Goal: Information Seeking & Learning: Learn about a topic

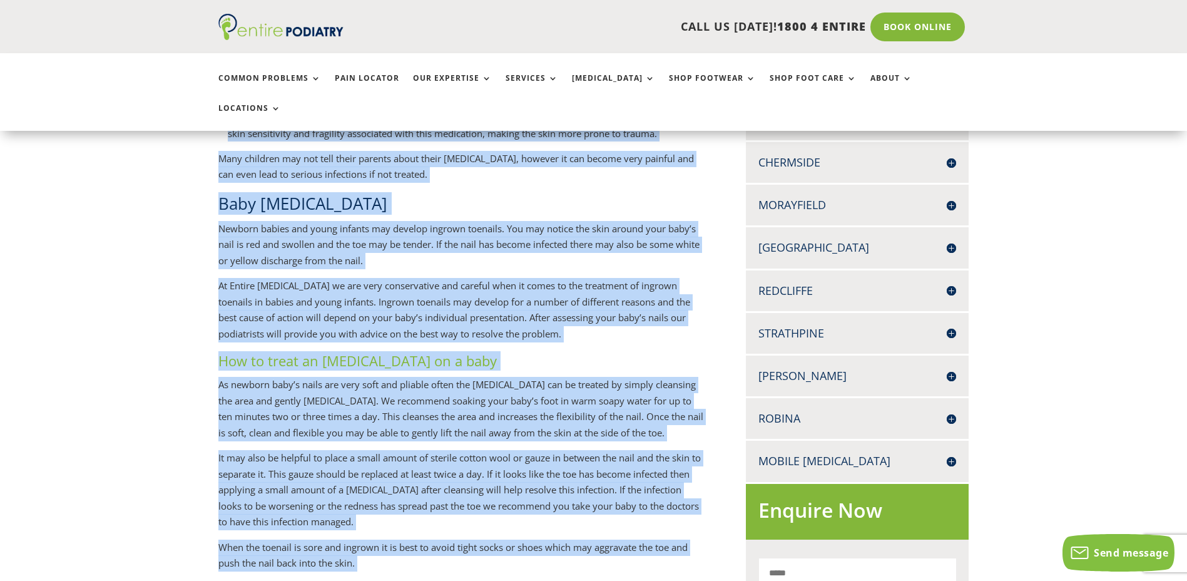
scroll to position [358, 0]
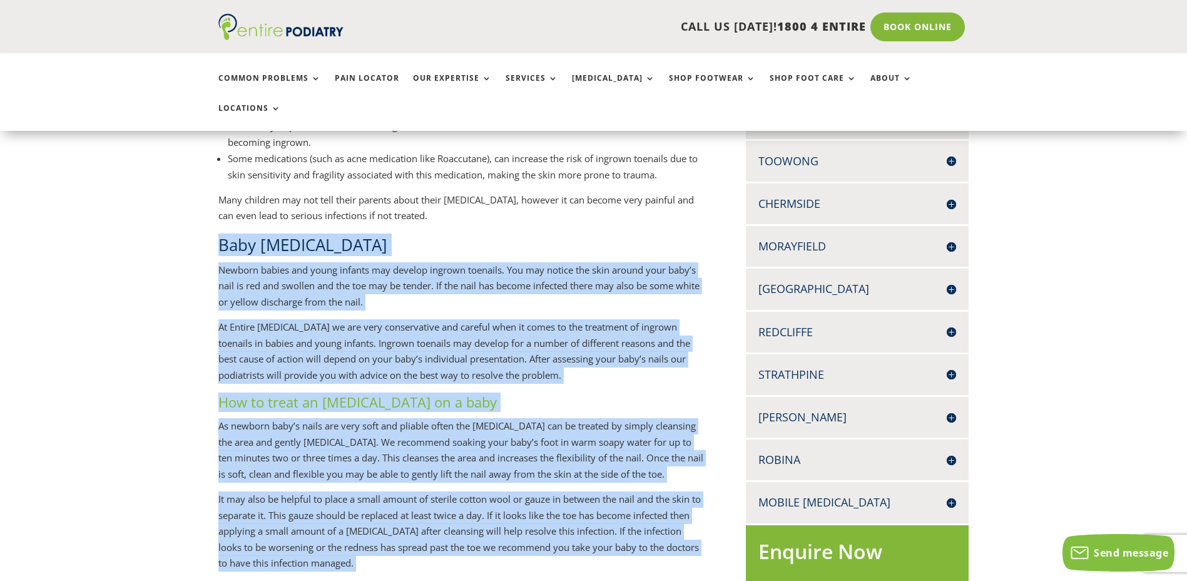
drag, startPoint x: 558, startPoint y: 420, endPoint x: 180, endPoint y: 234, distance: 421.4
drag, startPoint x: 185, startPoint y: 233, endPoint x: 292, endPoint y: 232, distance: 106.4
copy div "Lore ipsumdo sitamet Consect adipis eli seddo eiusmod tem incidid utlabor etdol…"
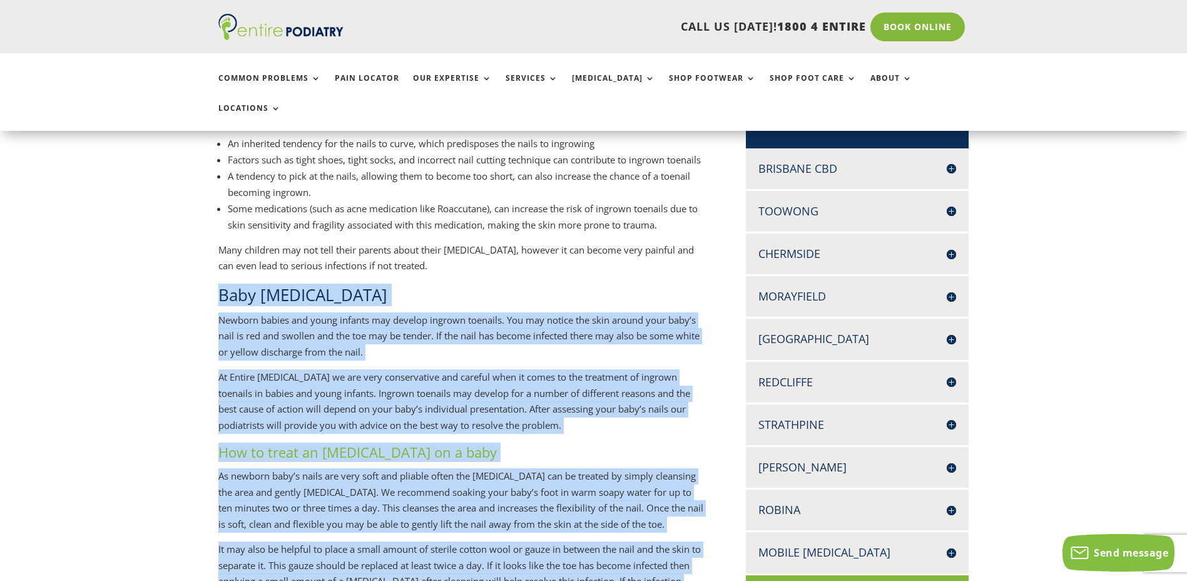
scroll to position [208, 0]
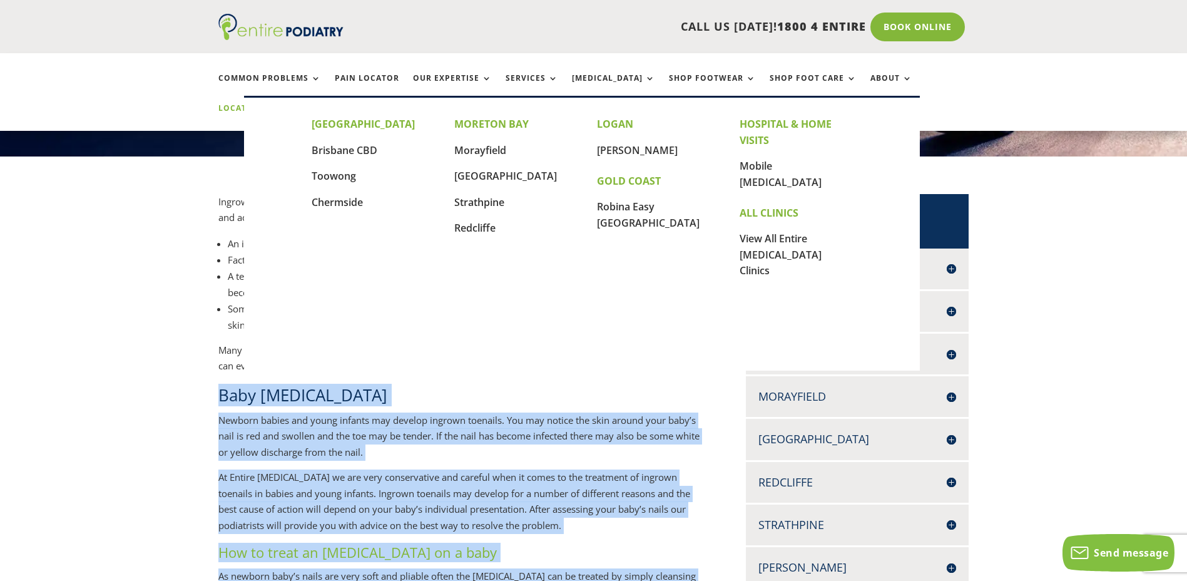
click at [281, 104] on link "Locations" at bounding box center [249, 117] width 63 height 27
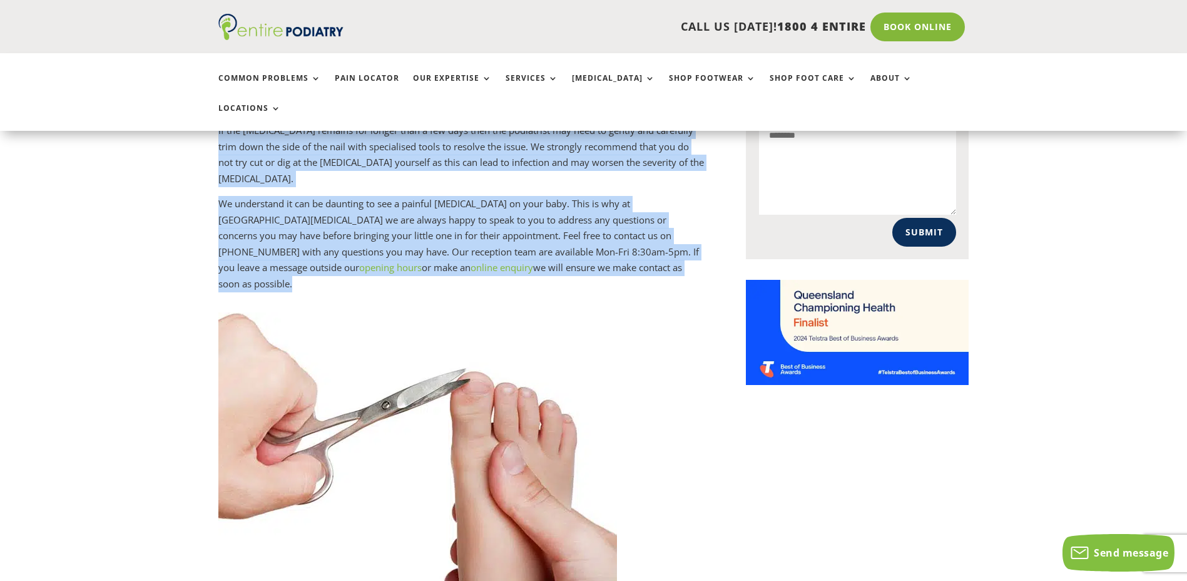
scroll to position [908, 0]
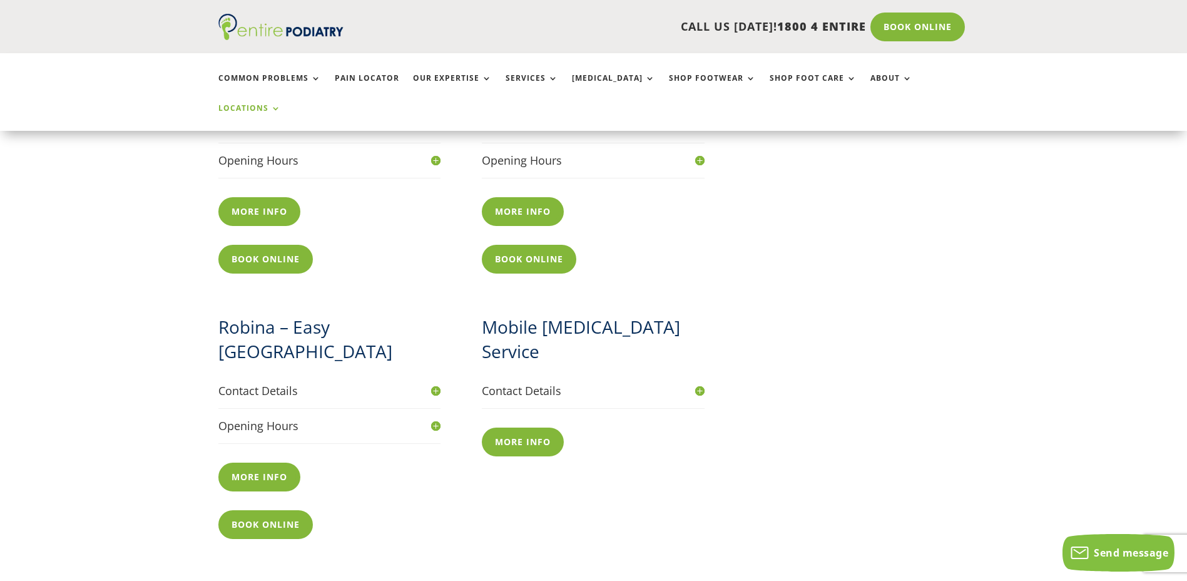
scroll to position [1402, 0]
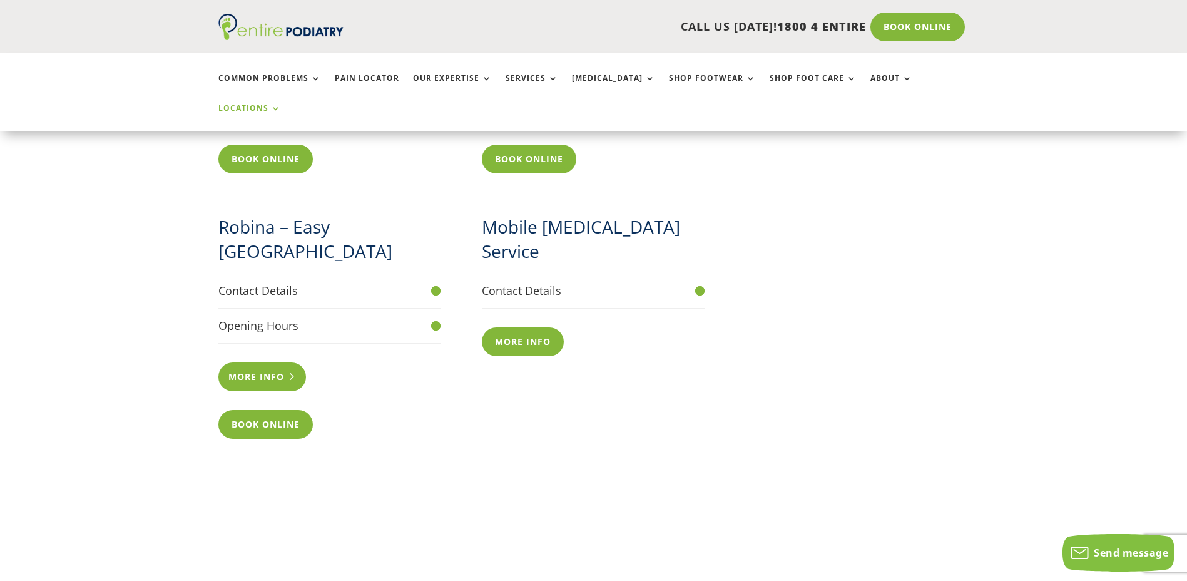
click at [257, 362] on link "More info" at bounding box center [262, 376] width 88 height 29
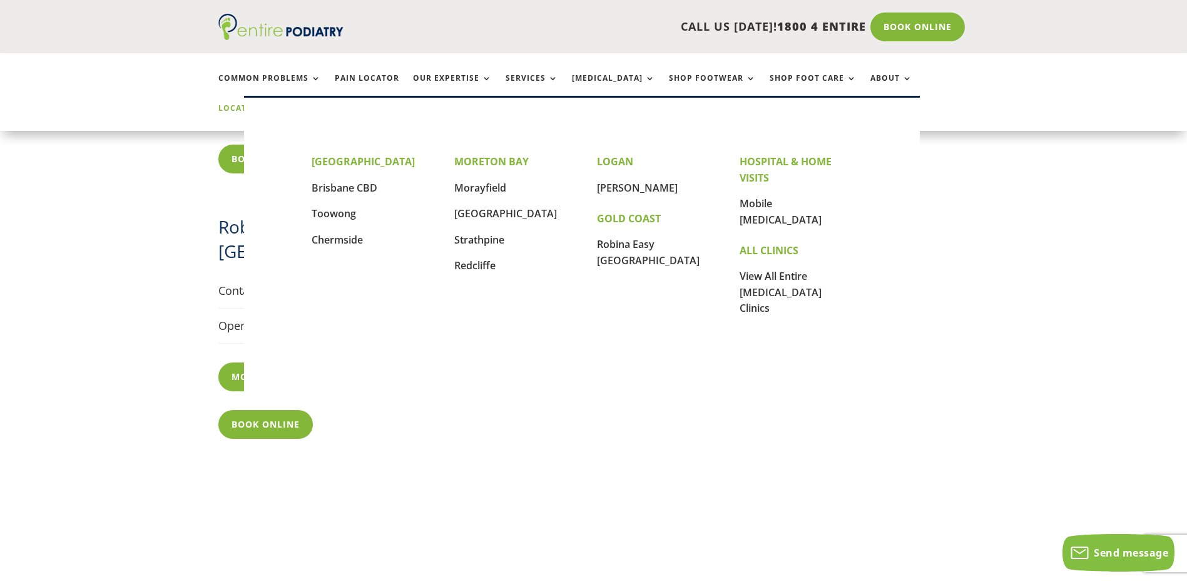
click at [281, 104] on link "Locations" at bounding box center [249, 117] width 63 height 27
